Goal: Information Seeking & Learning: Find specific page/section

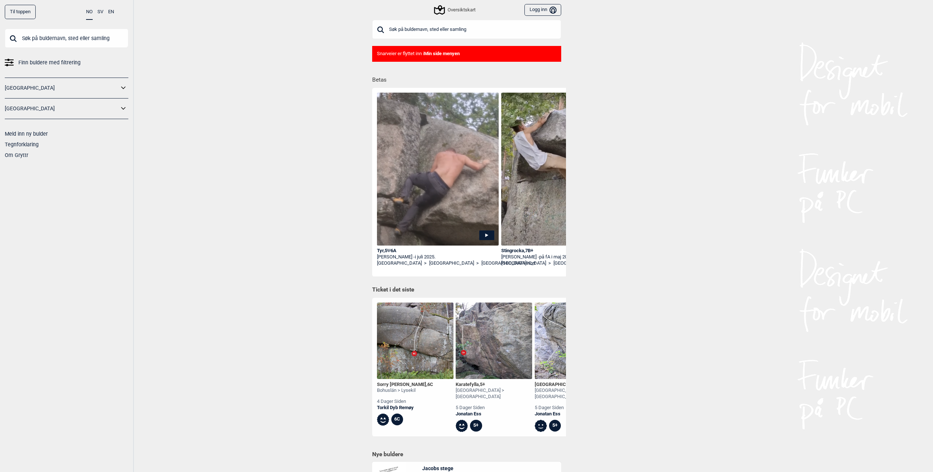
click at [35, 63] on span "Finn buldere med filtrering" at bounding box center [49, 62] width 62 height 11
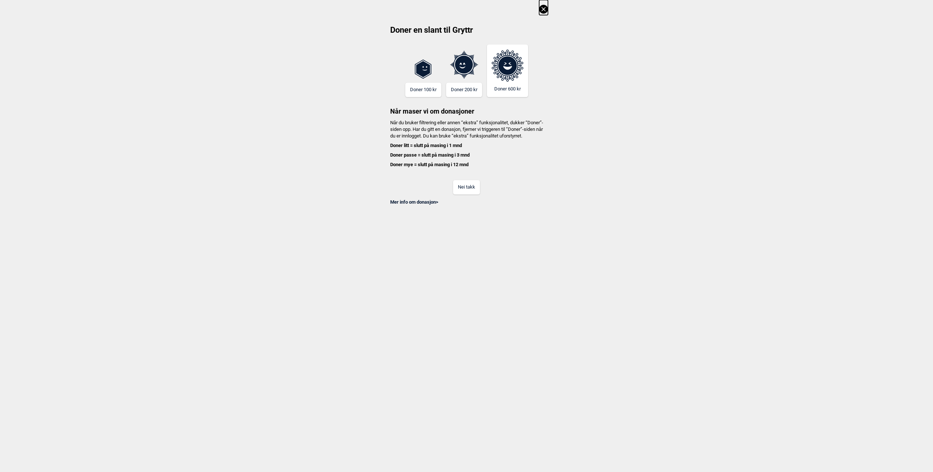
click at [472, 192] on button "Nei takk" at bounding box center [466, 187] width 27 height 14
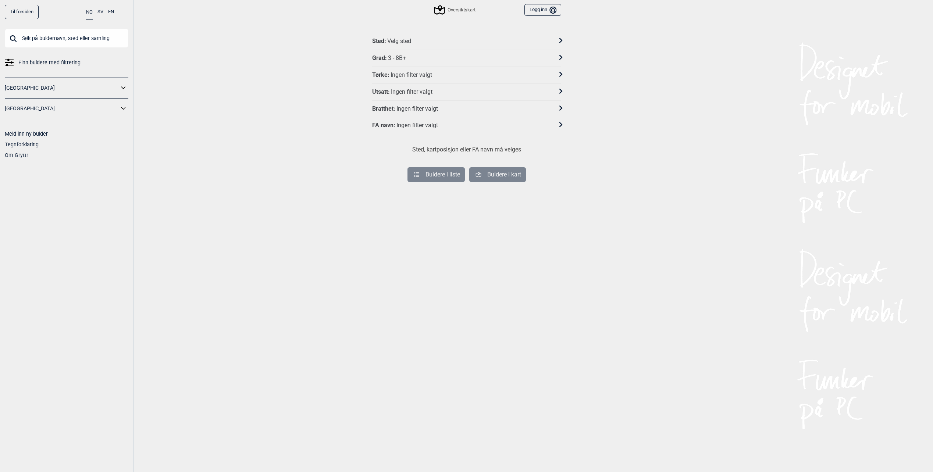
click at [414, 56] on div "Grad : 3 - 8B+" at bounding box center [461, 58] width 179 height 8
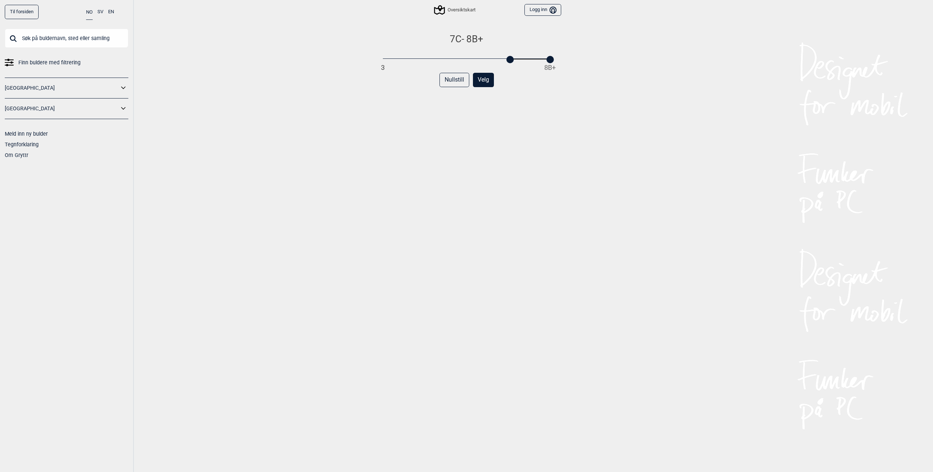
drag, startPoint x: 383, startPoint y: 58, endPoint x: 511, endPoint y: 62, distance: 128.0
click at [511, 62] on div at bounding box center [509, 59] width 7 height 7
click at [514, 104] on div "7C - 8B+ 3 8B+ Nullstill Velg" at bounding box center [466, 260] width 189 height 454
click at [484, 84] on button "Velg" at bounding box center [483, 80] width 21 height 14
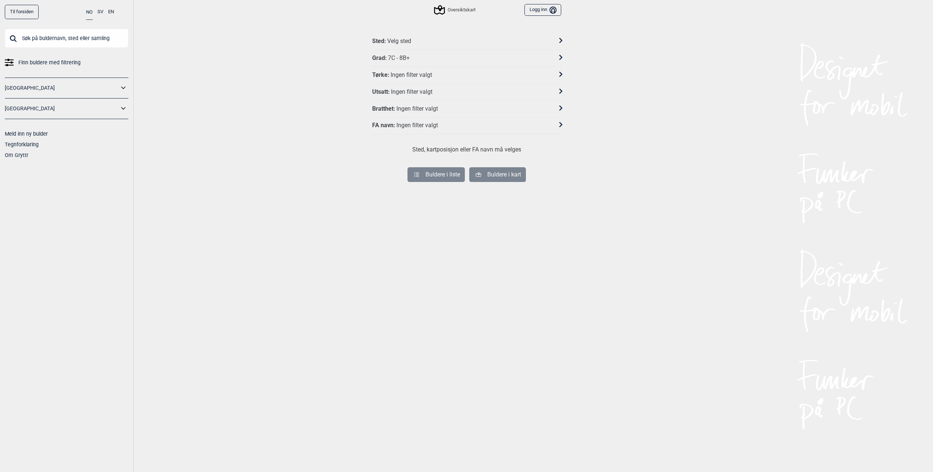
click at [422, 44] on div "Sted : Velg sted" at bounding box center [461, 42] width 179 height 8
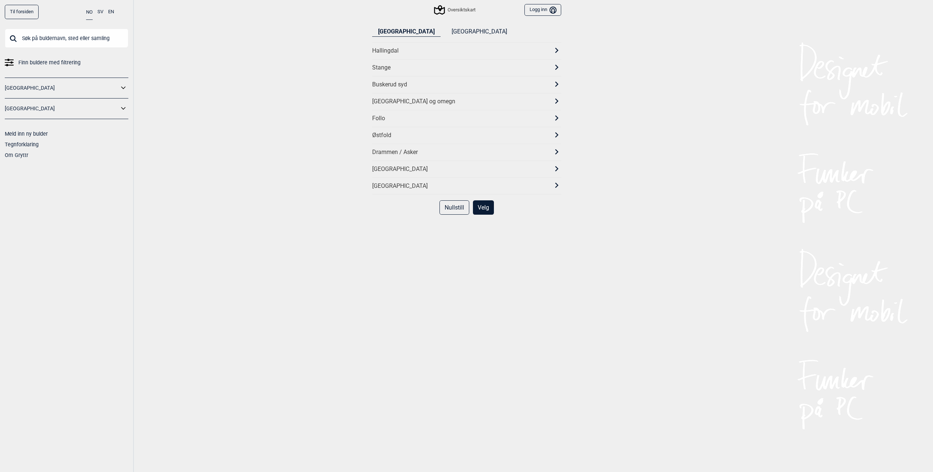
click at [397, 104] on div "[GEOGRAPHIC_DATA] og omegn" at bounding box center [460, 102] width 176 height 8
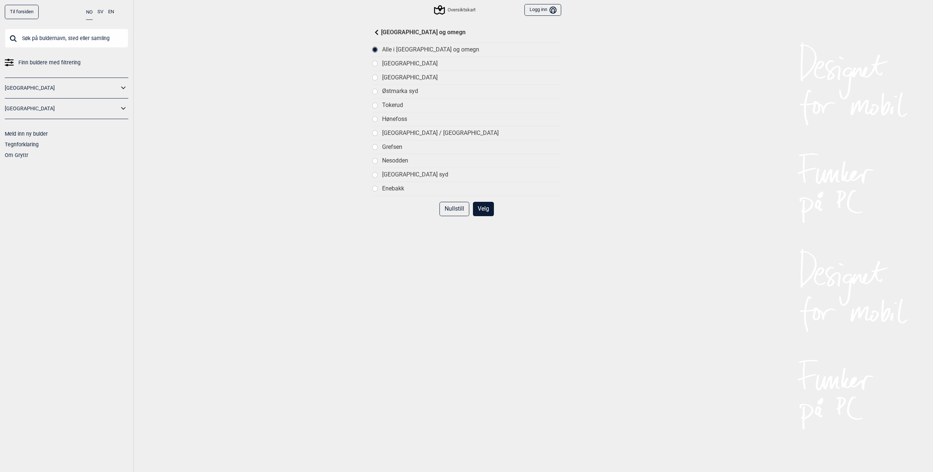
click at [420, 80] on div "[GEOGRAPHIC_DATA]" at bounding box center [471, 78] width 179 height 8
click at [484, 204] on button "Velg" at bounding box center [483, 209] width 21 height 14
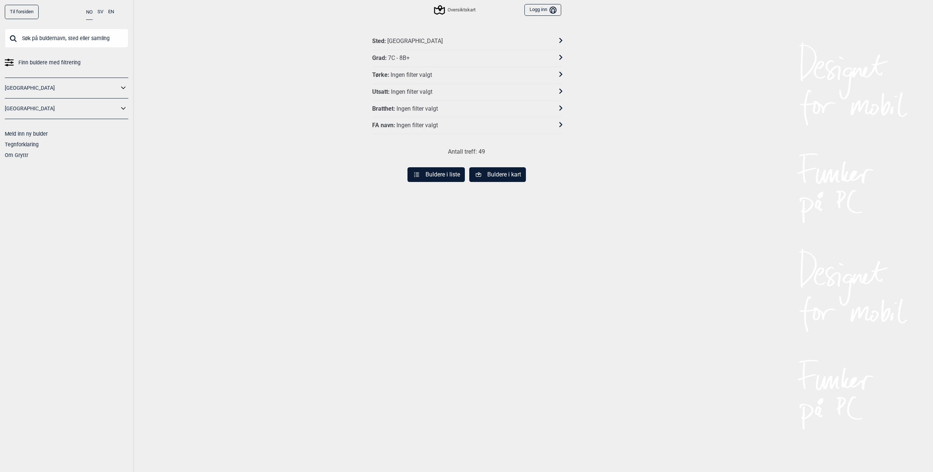
click at [447, 175] on button "Buldere i liste" at bounding box center [435, 174] width 57 height 15
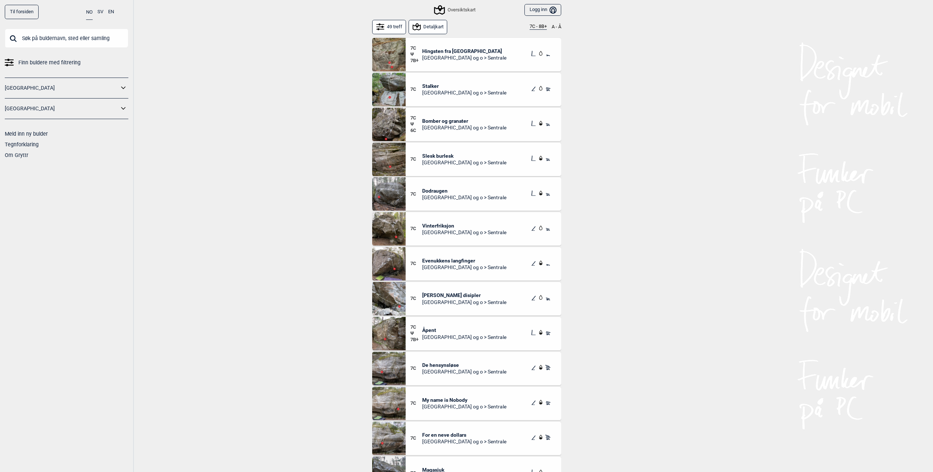
click at [432, 34] on div "49 treff Detaljkart 7C - 8B+ A - Å" at bounding box center [466, 28] width 189 height 17
click at [435, 29] on button "Detaljkart" at bounding box center [428, 27] width 39 height 14
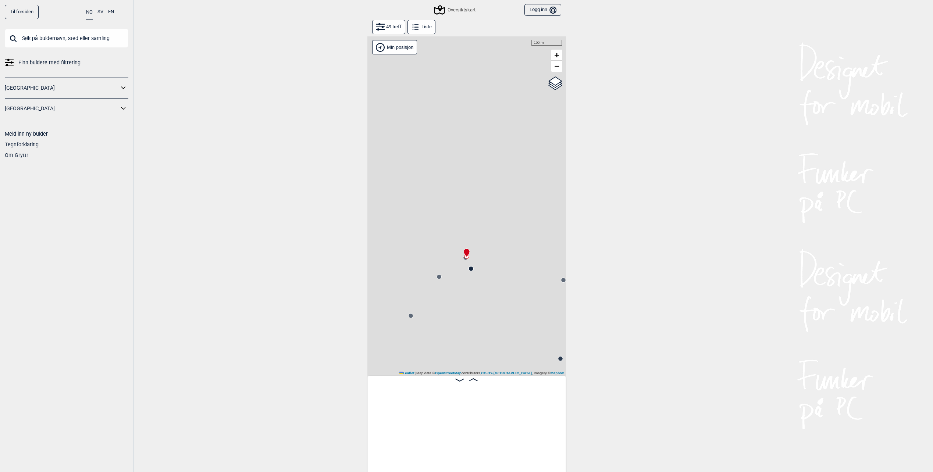
scroll to position [0, 58]
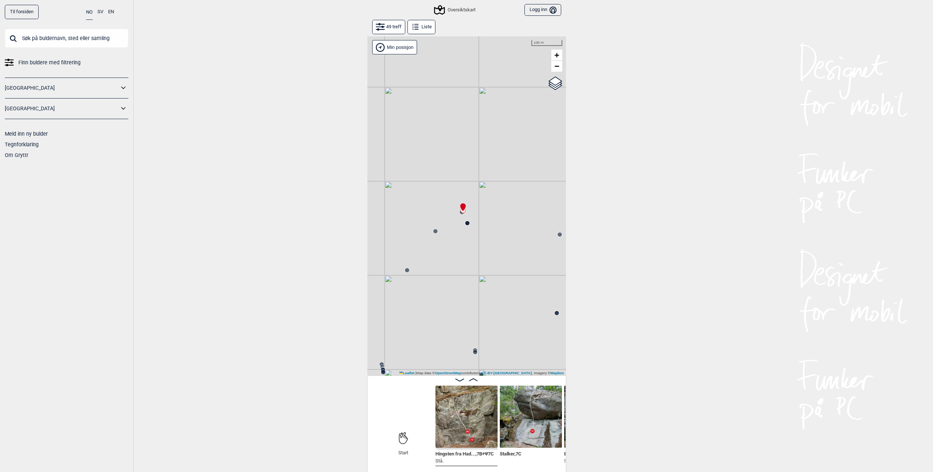
drag, startPoint x: 499, startPoint y: 321, endPoint x: 492, endPoint y: 238, distance: 83.4
click at [492, 238] on div "Gol [GEOGRAPHIC_DATA] Kolomoen [GEOGRAPHIC_DATA] [GEOGRAPHIC_DATA] [GEOGRAPHIC_…" at bounding box center [466, 205] width 199 height 339
drag, startPoint x: 506, startPoint y: 300, endPoint x: 470, endPoint y: 249, distance: 62.8
click at [470, 249] on div "Gol [GEOGRAPHIC_DATA] Kolomoen [GEOGRAPHIC_DATA] [GEOGRAPHIC_DATA] [GEOGRAPHIC_…" at bounding box center [466, 205] width 199 height 339
click at [501, 194] on circle at bounding box center [501, 194] width 4 height 4
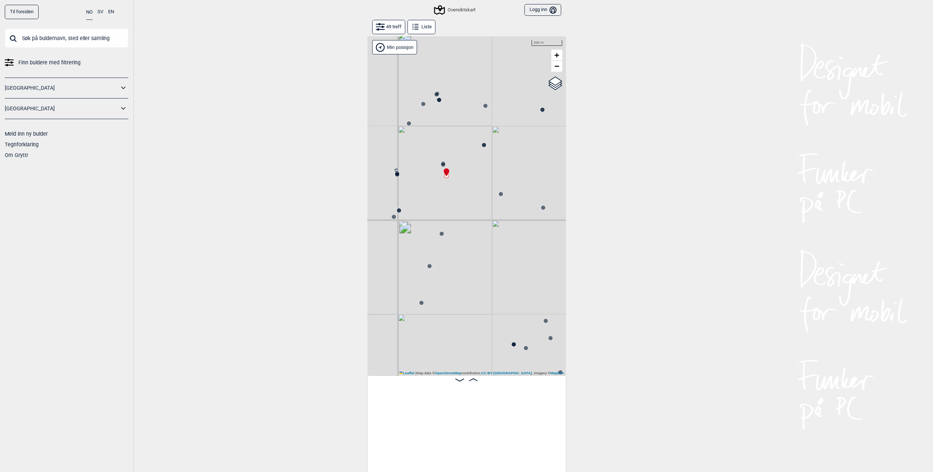
scroll to position [0, 1622]
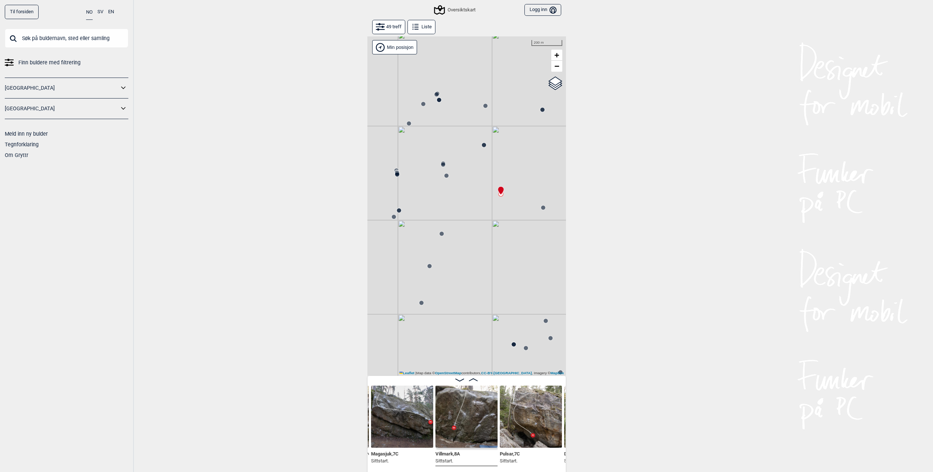
click at [518, 233] on div "Gol [GEOGRAPHIC_DATA] Kolomoen [GEOGRAPHIC_DATA] [GEOGRAPHIC_DATA] [GEOGRAPHIC_…" at bounding box center [466, 205] width 199 height 339
click at [543, 209] on circle at bounding box center [543, 208] width 4 height 4
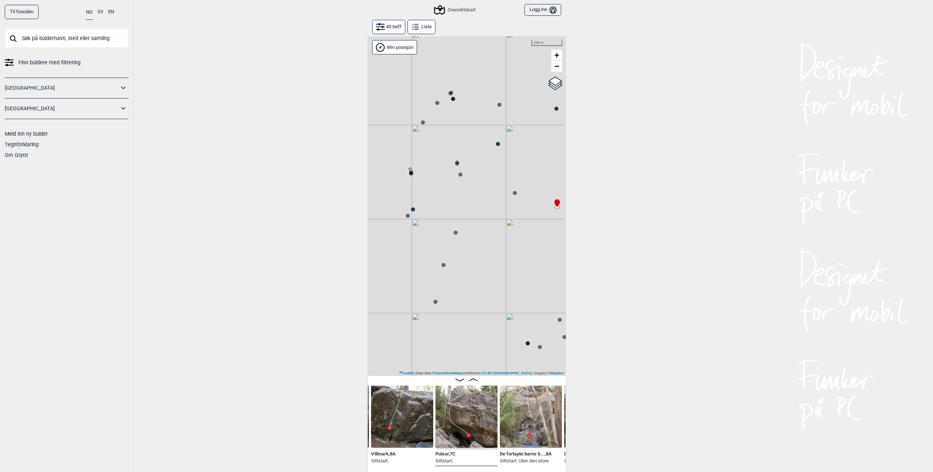
drag, startPoint x: 458, startPoint y: 258, endPoint x: 475, endPoint y: 257, distance: 17.0
click at [475, 257] on div "Gol [GEOGRAPHIC_DATA] Kolomoen [GEOGRAPHIC_DATA] [GEOGRAPHIC_DATA] [GEOGRAPHIC_…" at bounding box center [466, 205] width 199 height 339
click at [458, 232] on circle at bounding box center [455, 232] width 5 height 5
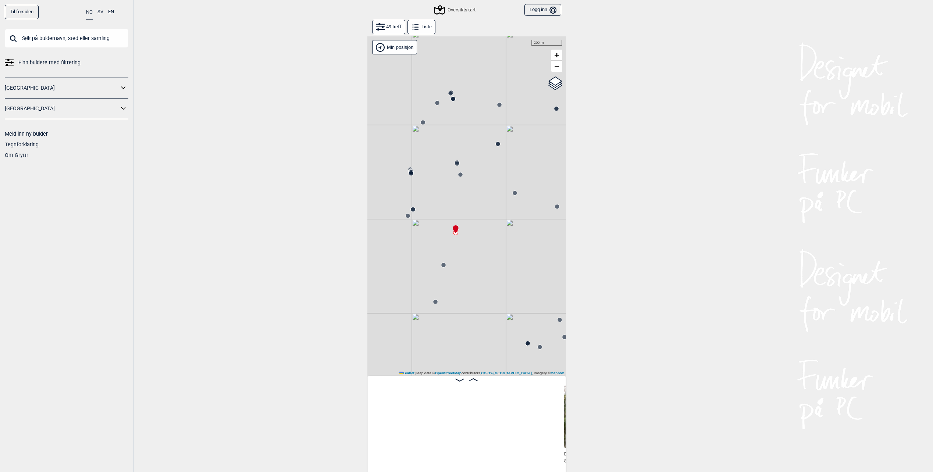
scroll to position [0, 1944]
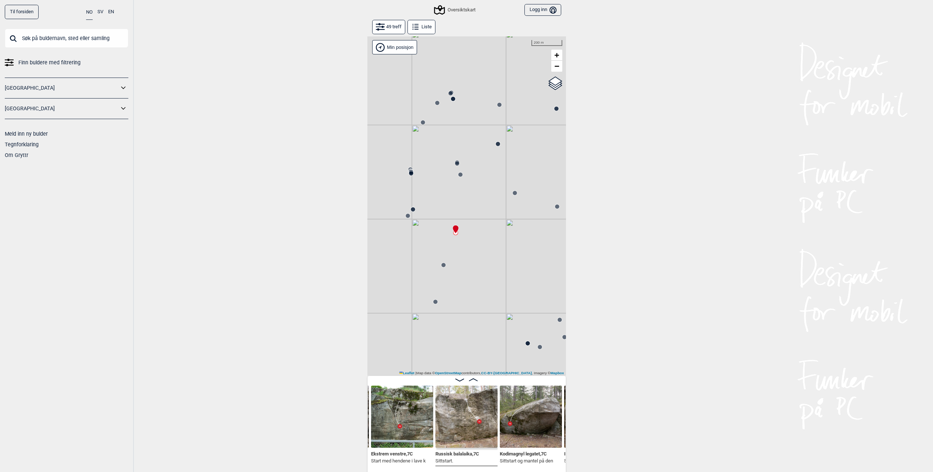
click at [441, 265] on circle at bounding box center [443, 265] width 5 height 5
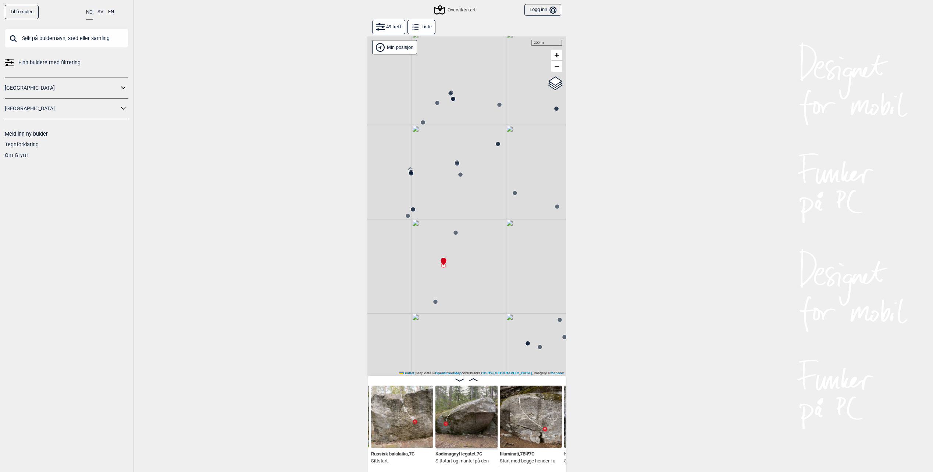
click at [414, 211] on circle at bounding box center [413, 209] width 4 height 4
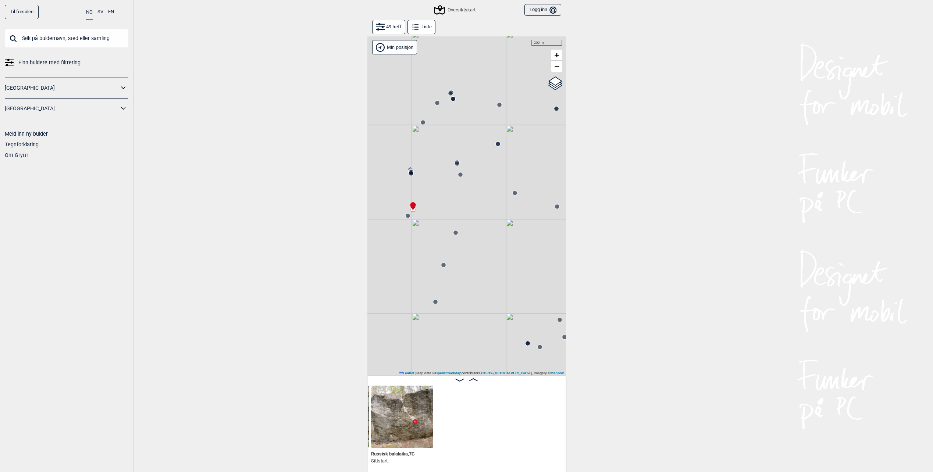
scroll to position [0, 1815]
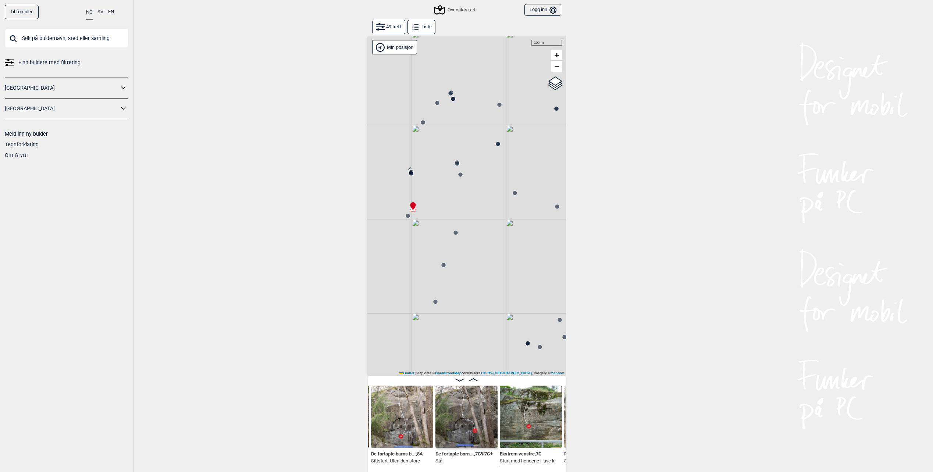
click at [461, 177] on icon at bounding box center [460, 175] width 6 height 6
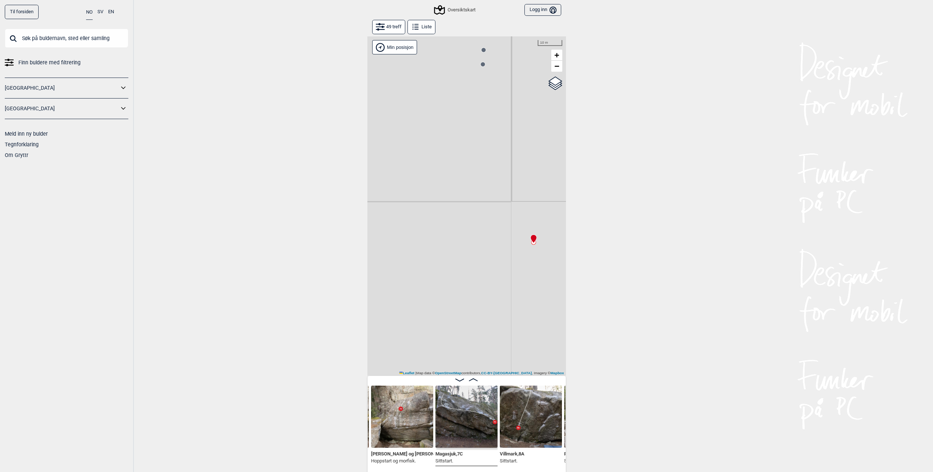
click at [486, 64] on div "Gol [GEOGRAPHIC_DATA] Kolomoen [GEOGRAPHIC_DATA] [GEOGRAPHIC_DATA] [GEOGRAPHIC_…" at bounding box center [466, 205] width 199 height 339
click at [483, 64] on circle at bounding box center [483, 64] width 4 height 4
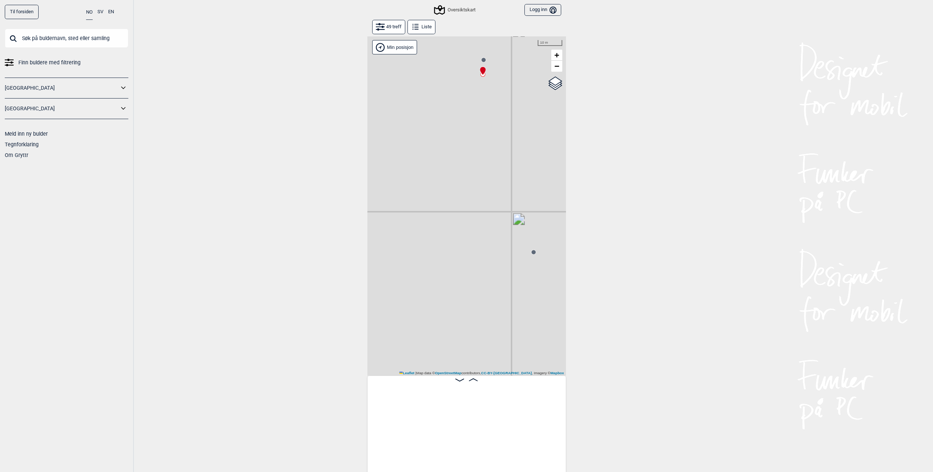
scroll to position [0, 877]
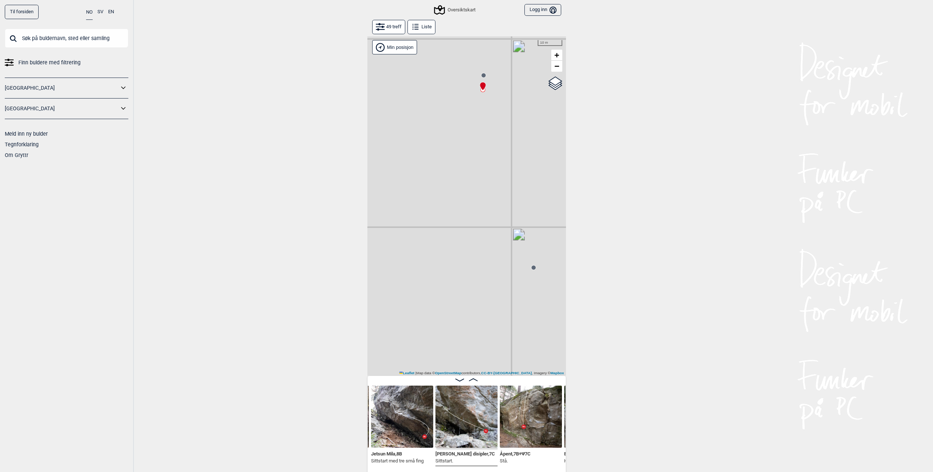
click at [483, 76] on circle at bounding box center [483, 75] width 4 height 4
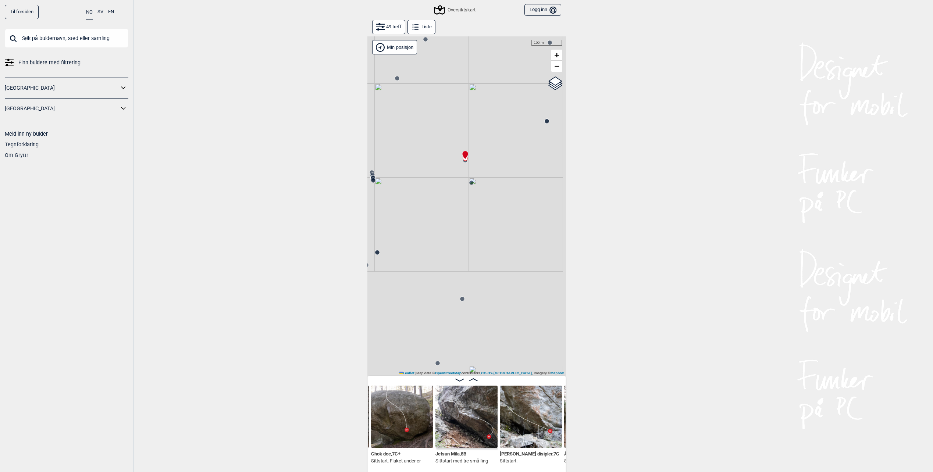
drag, startPoint x: 510, startPoint y: 157, endPoint x: 487, endPoint y: 184, distance: 35.5
click at [487, 184] on div "Gol [GEOGRAPHIC_DATA] Kolomoen [GEOGRAPHIC_DATA] [GEOGRAPHIC_DATA] [GEOGRAPHIC_…" at bounding box center [466, 205] width 199 height 339
drag, startPoint x: 517, startPoint y: 169, endPoint x: 480, endPoint y: 190, distance: 42.3
click at [476, 201] on div "Gol [GEOGRAPHIC_DATA] Kolomoen [GEOGRAPHIC_DATA] [GEOGRAPHIC_DATA] [GEOGRAPHIC_…" at bounding box center [466, 205] width 199 height 339
click at [502, 161] on circle at bounding box center [499, 162] width 5 height 5
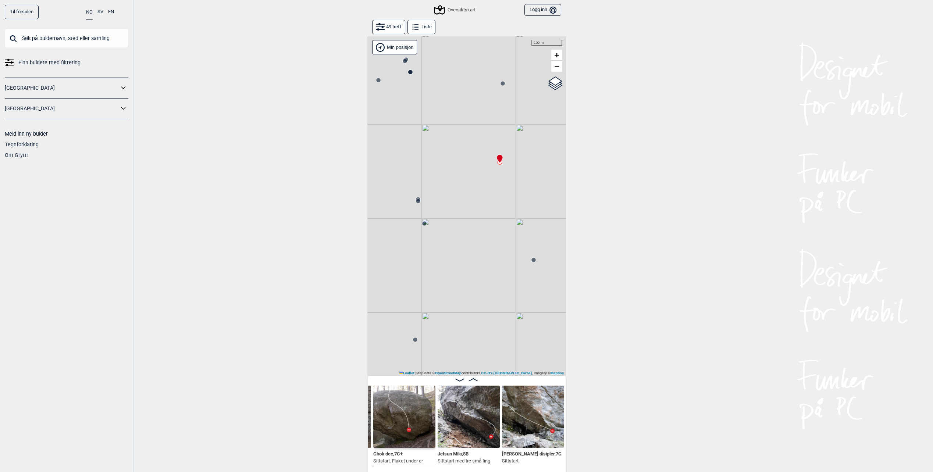
scroll to position [0, 752]
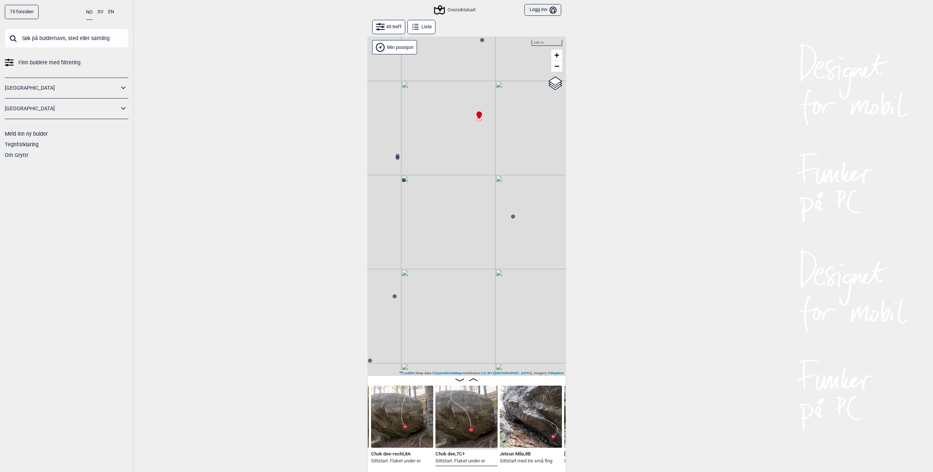
drag, startPoint x: 476, startPoint y: 202, endPoint x: 472, endPoint y: 195, distance: 8.4
click at [472, 195] on div "Gol [GEOGRAPHIC_DATA] Kolomoen [GEOGRAPHIC_DATA] [GEOGRAPHIC_DATA] [GEOGRAPHIC_…" at bounding box center [466, 205] width 199 height 339
drag, startPoint x: 512, startPoint y: 231, endPoint x: 537, endPoint y: 210, distance: 32.3
click at [538, 208] on div "Gol [GEOGRAPHIC_DATA] Kolomoen [GEOGRAPHIC_DATA] [GEOGRAPHIC_DATA] [GEOGRAPHIC_…" at bounding box center [466, 205] width 199 height 339
click at [451, 275] on icon at bounding box center [449, 274] width 6 height 6
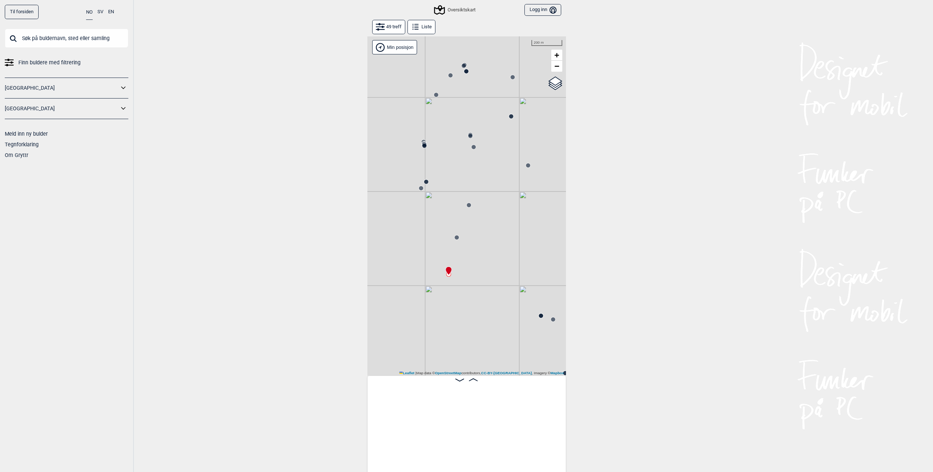
scroll to position [0, 2090]
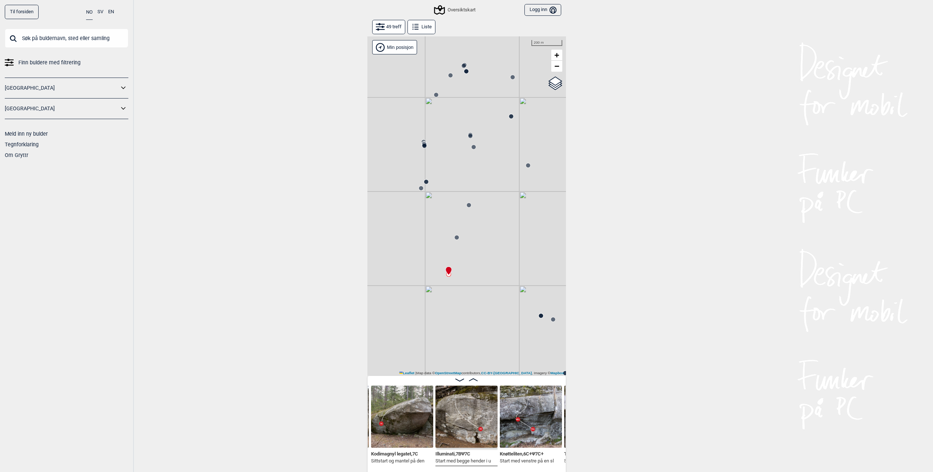
click at [459, 237] on icon at bounding box center [457, 238] width 6 height 6
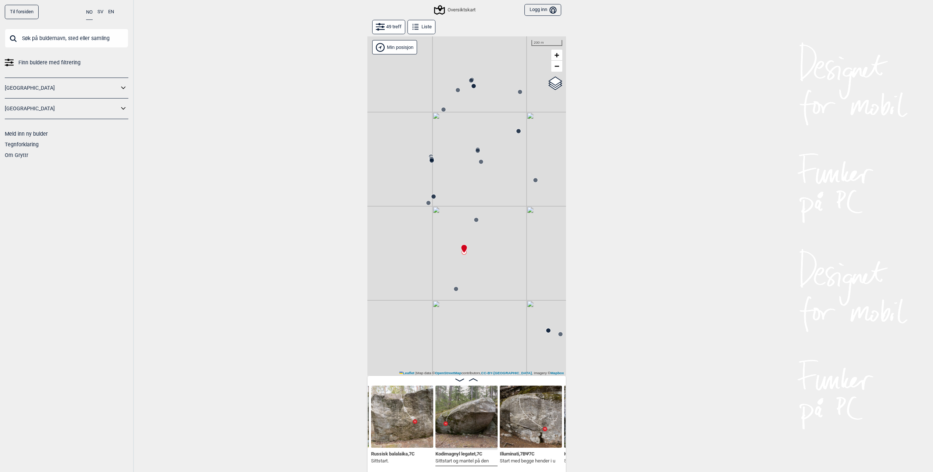
drag, startPoint x: 500, startPoint y: 243, endPoint x: 508, endPoint y: 260, distance: 18.7
click at [508, 260] on div "Gol [GEOGRAPHIC_DATA] Kolomoen [GEOGRAPHIC_DATA] [GEOGRAPHIC_DATA] [GEOGRAPHIC_…" at bounding box center [466, 205] width 199 height 339
click at [428, 206] on circle at bounding box center [429, 205] width 4 height 4
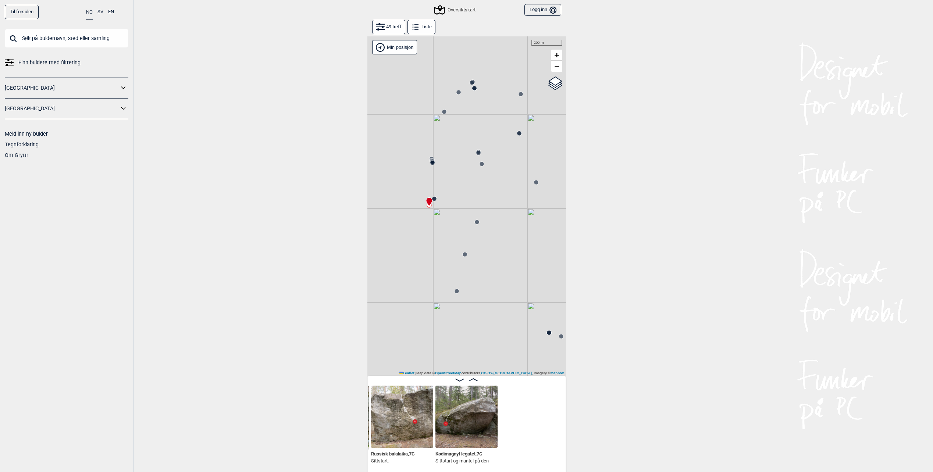
scroll to position [0, 1897]
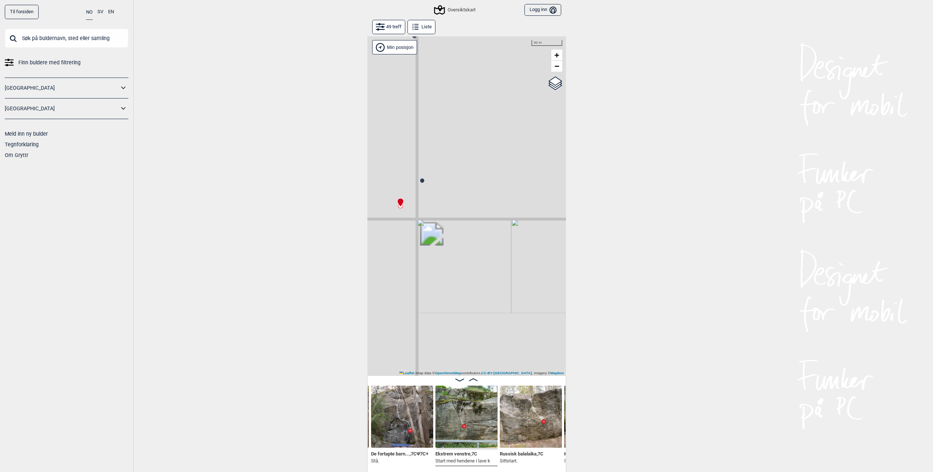
click at [420, 182] on circle at bounding box center [422, 181] width 4 height 4
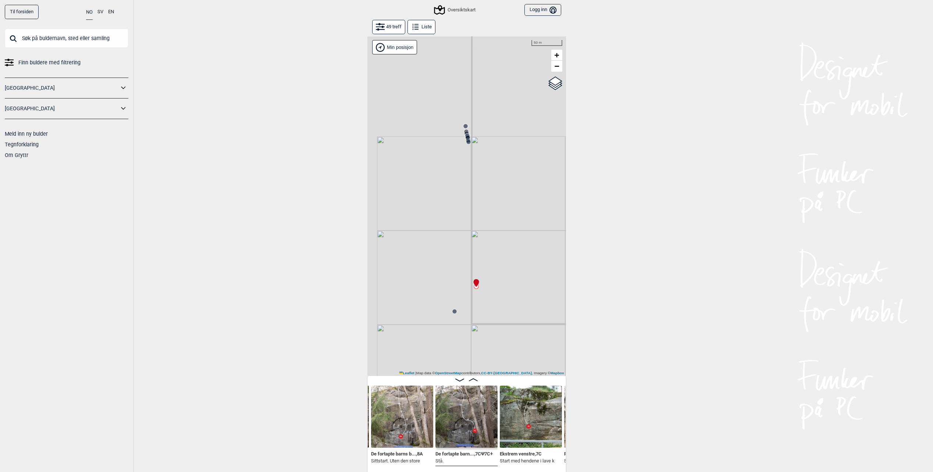
drag, startPoint x: 446, startPoint y: 182, endPoint x: 499, endPoint y: 287, distance: 117.1
click at [499, 287] on div "Gol [GEOGRAPHIC_DATA] Kolomoen [GEOGRAPHIC_DATA] [GEOGRAPHIC_DATA] [GEOGRAPHIC_…" at bounding box center [466, 205] width 199 height 339
drag, startPoint x: 489, startPoint y: 231, endPoint x: 464, endPoint y: 258, distance: 37.0
click at [468, 261] on div "Gol [GEOGRAPHIC_DATA] Kolomoen [GEOGRAPHIC_DATA] [GEOGRAPHIC_DATA] [GEOGRAPHIC_…" at bounding box center [466, 205] width 199 height 339
click at [466, 196] on icon at bounding box center [464, 195] width 6 height 6
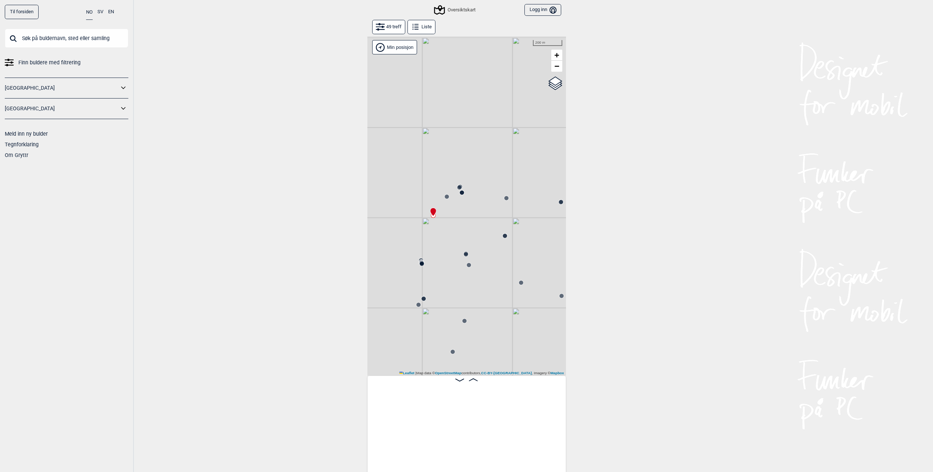
scroll to position [0, 628]
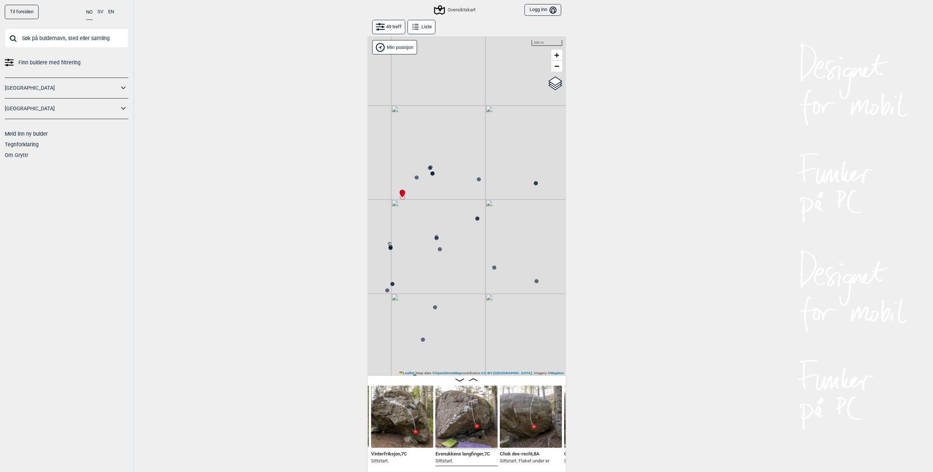
drag, startPoint x: 460, startPoint y: 273, endPoint x: 509, endPoint y: 194, distance: 93.0
click at [541, 185] on div "Gol [GEOGRAPHIC_DATA] Kolomoen [GEOGRAPHIC_DATA] [GEOGRAPHIC_DATA] [GEOGRAPHIC_…" at bounding box center [466, 205] width 199 height 339
click at [427, 163] on circle at bounding box center [428, 162] width 4 height 4
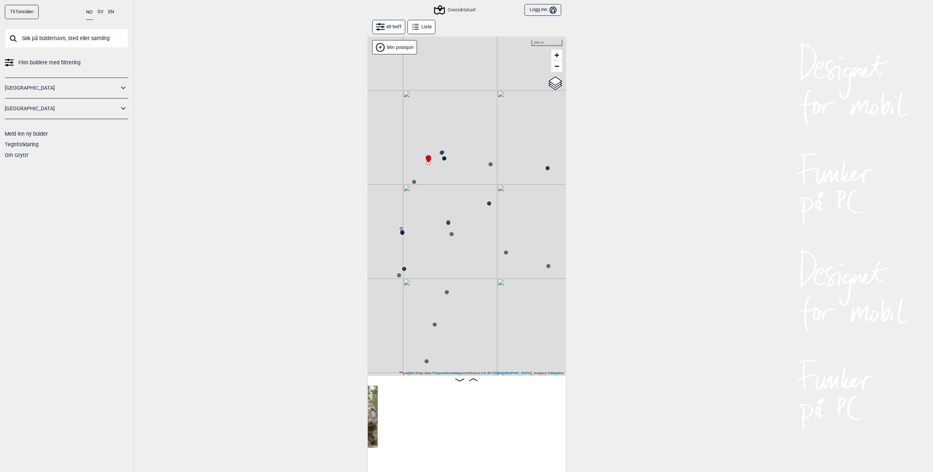
scroll to position [0, 379]
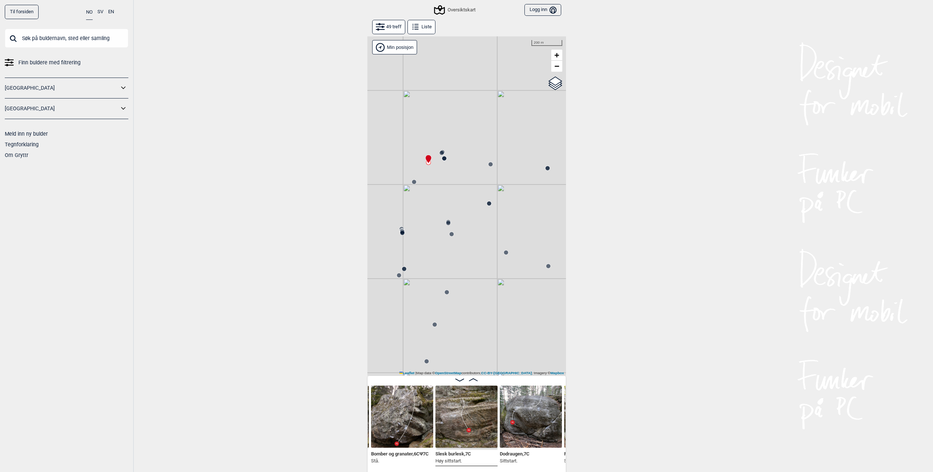
click at [426, 30] on button "Liste" at bounding box center [421, 27] width 28 height 14
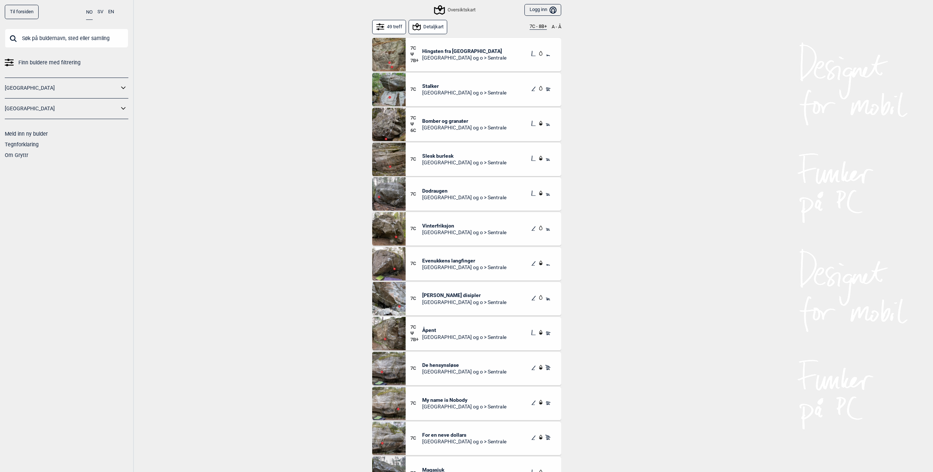
click at [393, 28] on button "49 treff" at bounding box center [389, 27] width 34 height 14
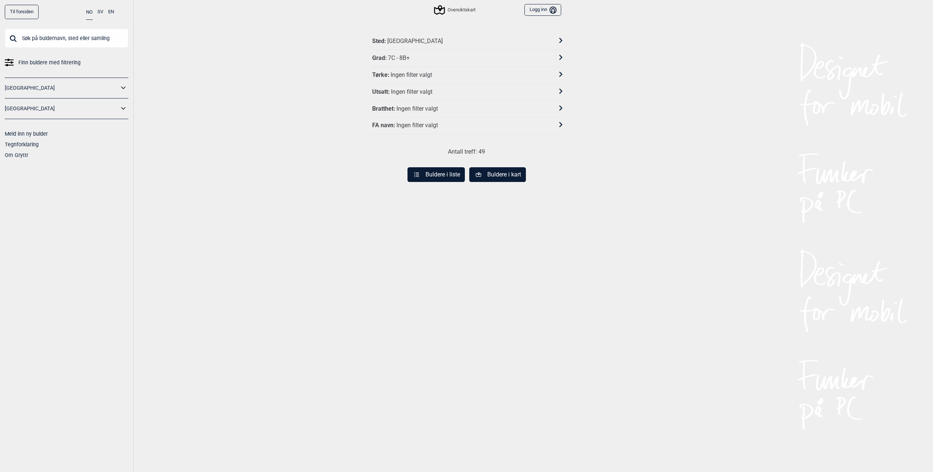
click at [419, 57] on div "Grad : 7C - 8B+" at bounding box center [461, 58] width 179 height 8
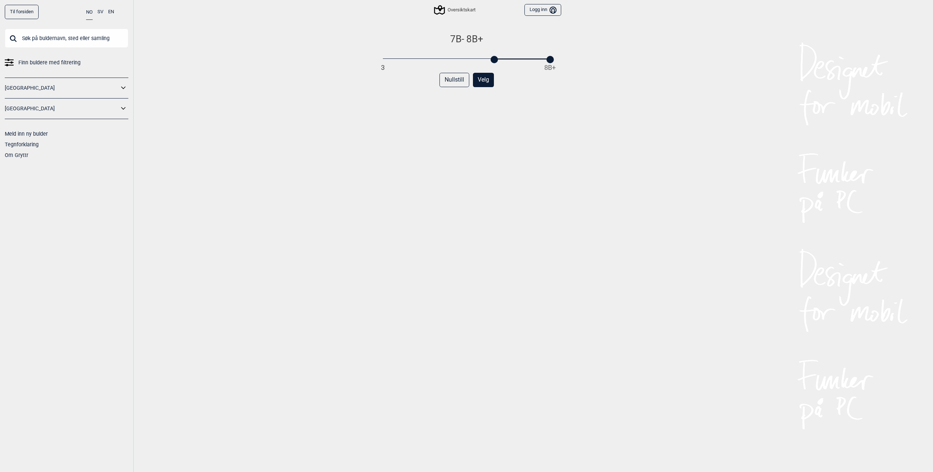
click at [493, 60] on div at bounding box center [494, 59] width 7 height 7
drag, startPoint x: 551, startPoint y: 60, endPoint x: 504, endPoint y: 60, distance: 47.4
click at [504, 60] on div at bounding box center [502, 59] width 7 height 7
click at [482, 83] on button "Velg" at bounding box center [483, 80] width 21 height 14
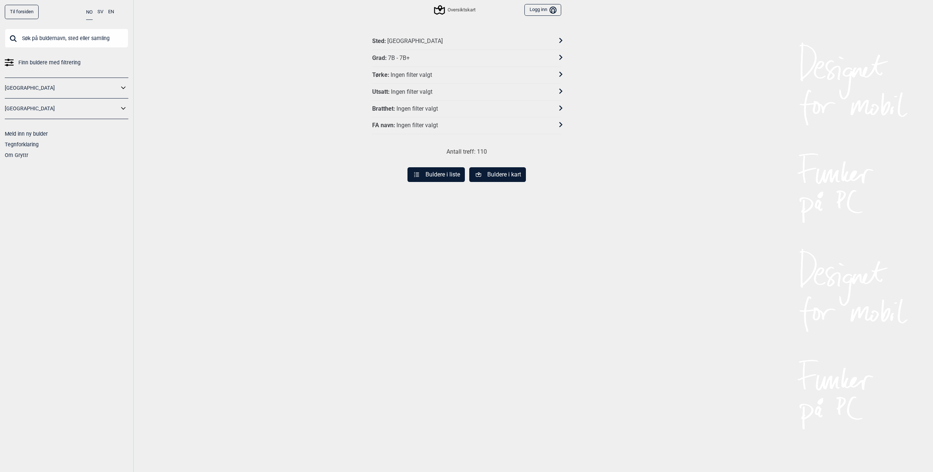
click at [474, 173] on button "Buldere i kart" at bounding box center [497, 174] width 57 height 15
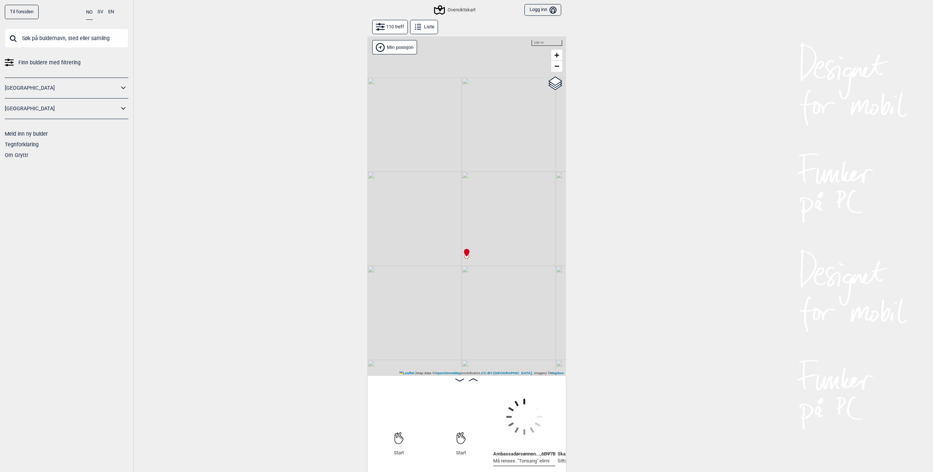
scroll to position [0, 58]
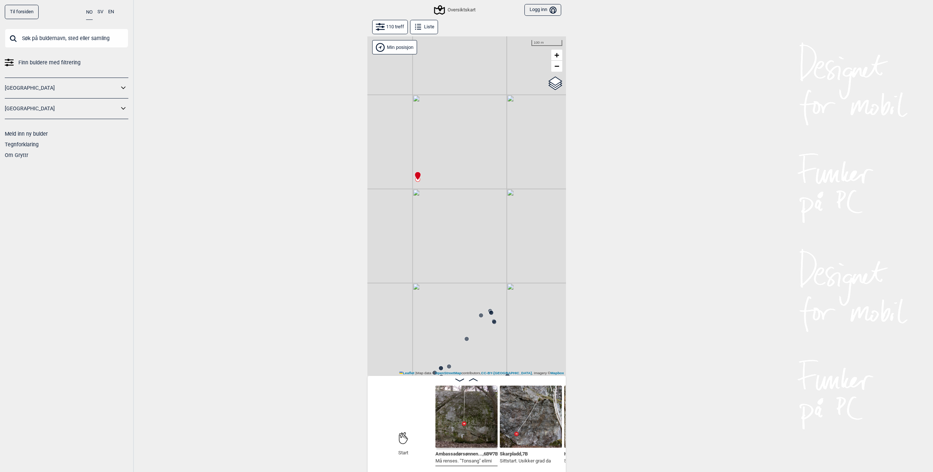
drag, startPoint x: 477, startPoint y: 290, endPoint x: 429, endPoint y: 207, distance: 95.4
click at [428, 207] on div "Gol [GEOGRAPHIC_DATA] Kolomoen [GEOGRAPHIC_DATA] [GEOGRAPHIC_DATA] [GEOGRAPHIC_…" at bounding box center [466, 205] width 199 height 339
drag, startPoint x: 488, startPoint y: 286, endPoint x: 514, endPoint y: 264, distance: 34.4
click at [513, 265] on div "Gol [GEOGRAPHIC_DATA] Kolomoen [GEOGRAPHIC_DATA] [GEOGRAPHIC_DATA] [GEOGRAPHIC_…" at bounding box center [466, 205] width 199 height 339
click at [430, 27] on button "Liste" at bounding box center [424, 27] width 28 height 14
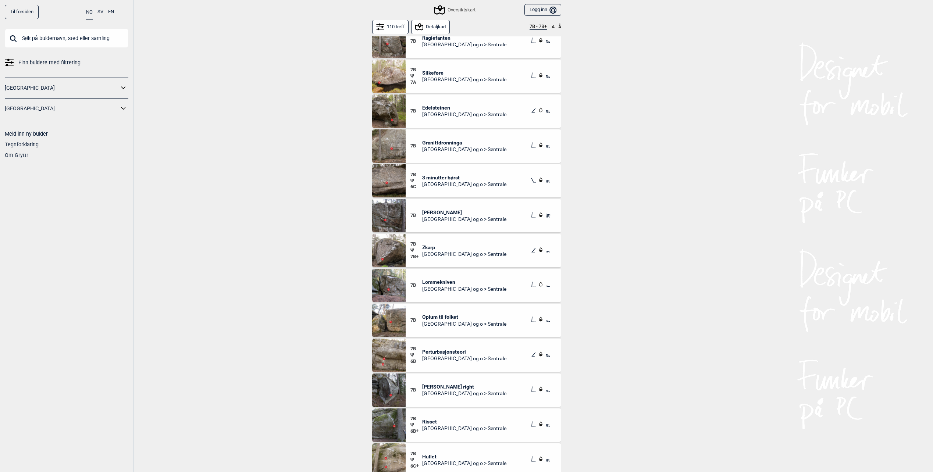
click at [367, 72] on div "110 treff Detaljkart 7B - 7B+ A - Å 7B Raglefanten [GEOGRAPHIC_DATA] og o > Sen…" at bounding box center [466, 248] width 199 height 456
click at [378, 69] on img at bounding box center [388, 76] width 33 height 33
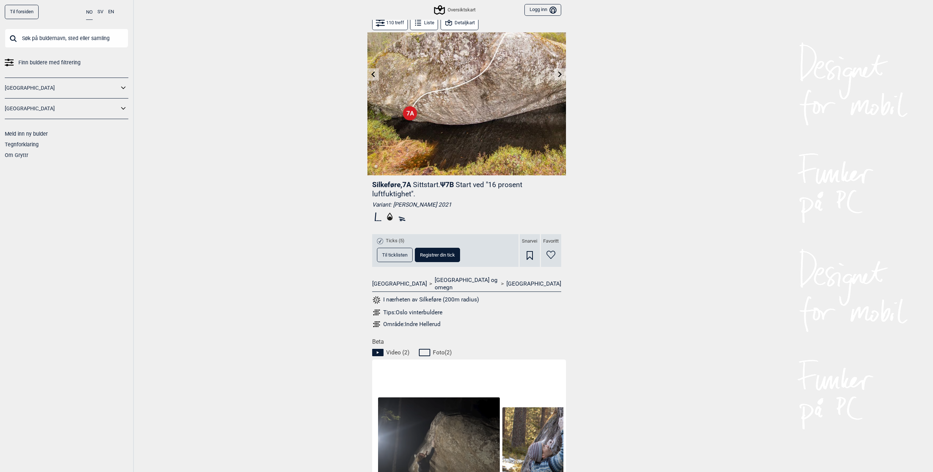
scroll to position [78, 0]
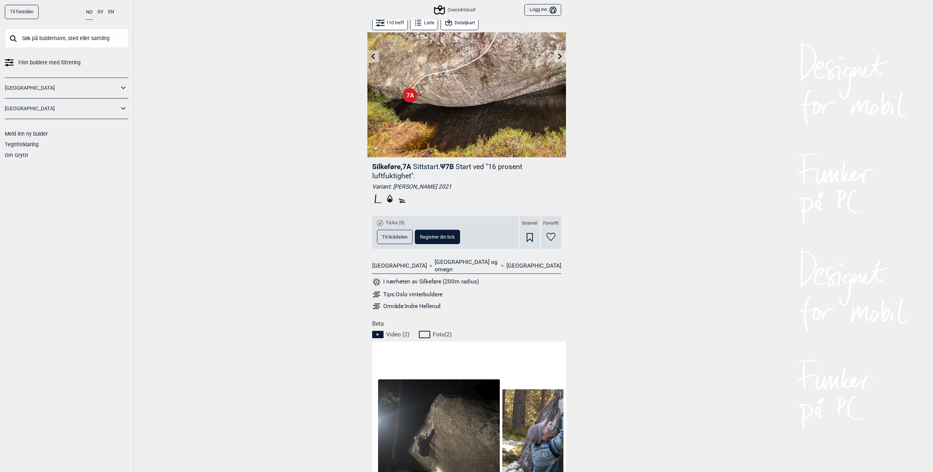
click at [98, 39] on input "text" at bounding box center [67, 38] width 124 height 19
type input "alcatraz"
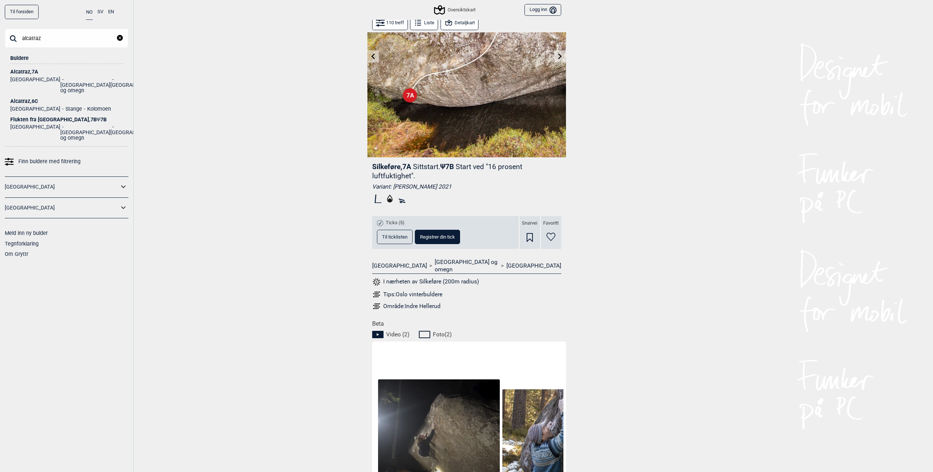
click at [29, 73] on div "Alcatraz , 7A" at bounding box center [66, 72] width 113 height 6
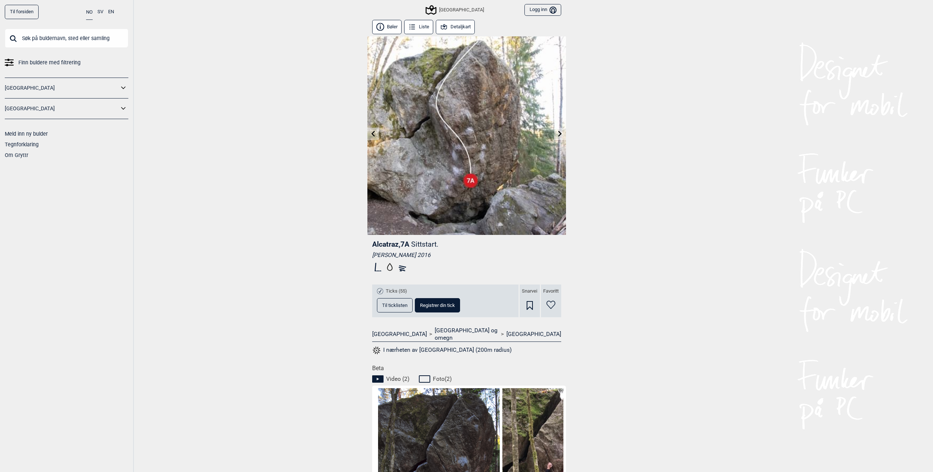
click at [685, 187] on div "Til forsiden NO SV EN Finn buldere med filtrering [GEOGRAPHIC_DATA] [GEOGRAPHIC…" at bounding box center [466, 236] width 933 height 472
click at [53, 42] on input "text" at bounding box center [67, 38] width 124 height 19
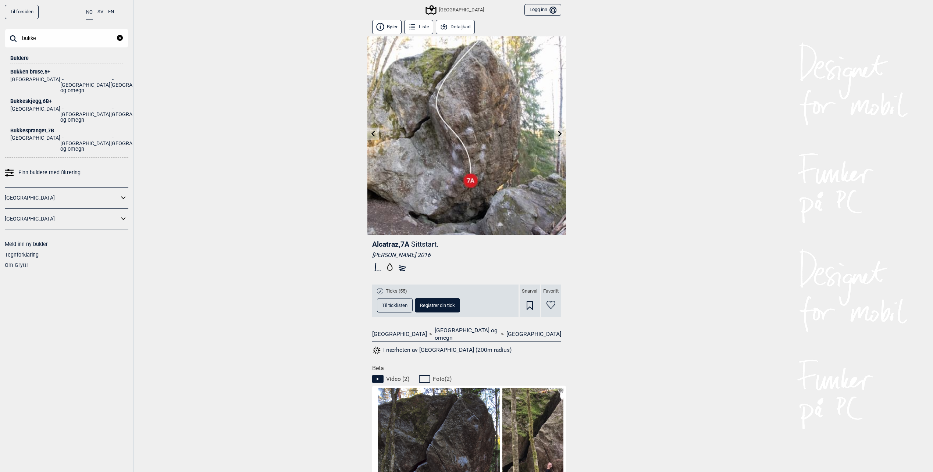
type input "bukke"
click at [110, 135] on li "[GEOGRAPHIC_DATA]" at bounding box center [135, 143] width 50 height 17
click at [51, 128] on div "Bukkespranget , 7B" at bounding box center [66, 131] width 113 height 6
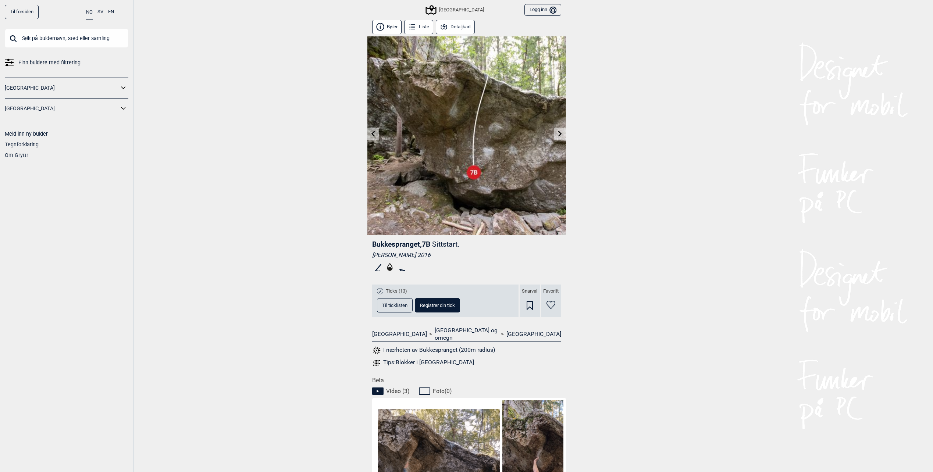
click at [457, 28] on button "Detaljkart" at bounding box center [455, 27] width 39 height 14
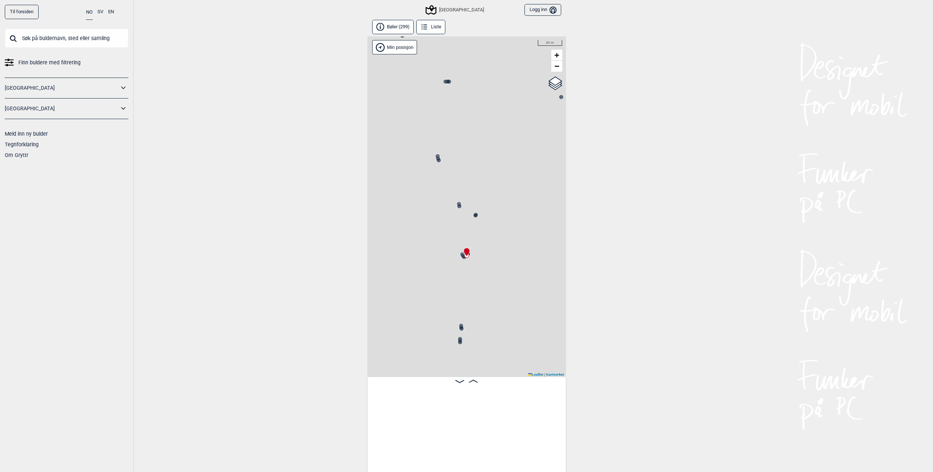
scroll to position [0, 14665]
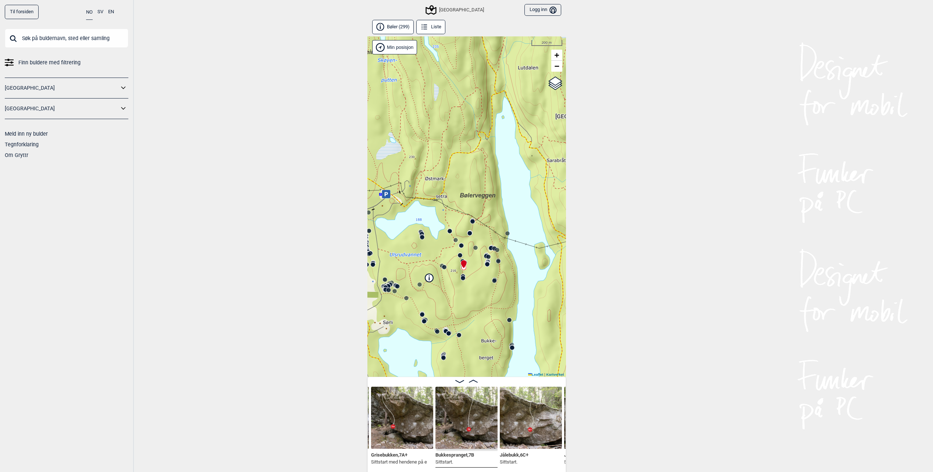
click at [475, 406] on img at bounding box center [466, 418] width 62 height 62
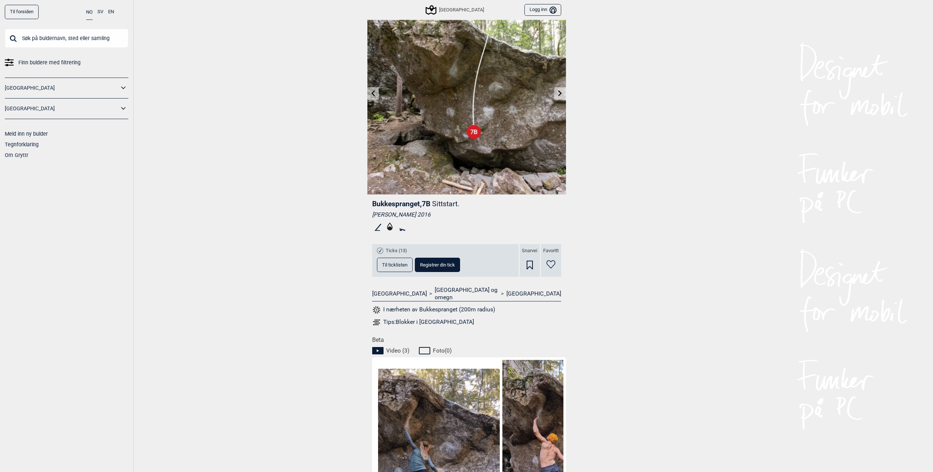
scroll to position [184, 0]
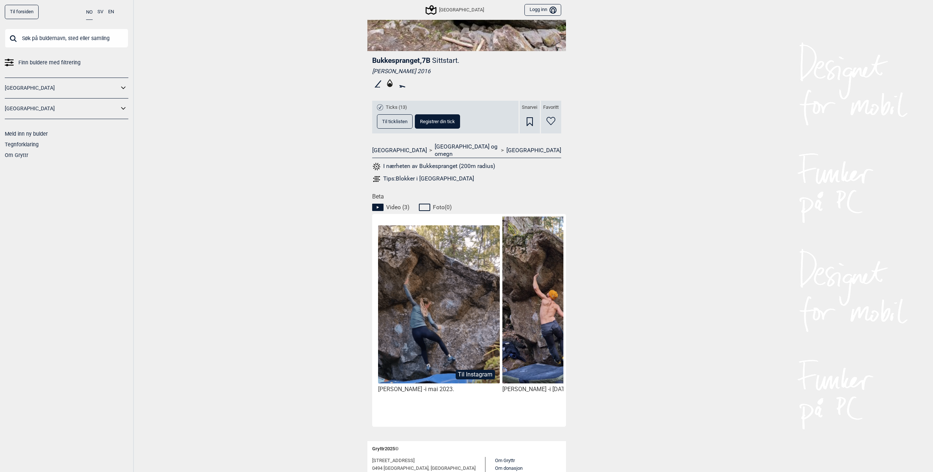
click at [393, 125] on button "Til ticklisten" at bounding box center [395, 121] width 36 height 14
